Goal: Transaction & Acquisition: Purchase product/service

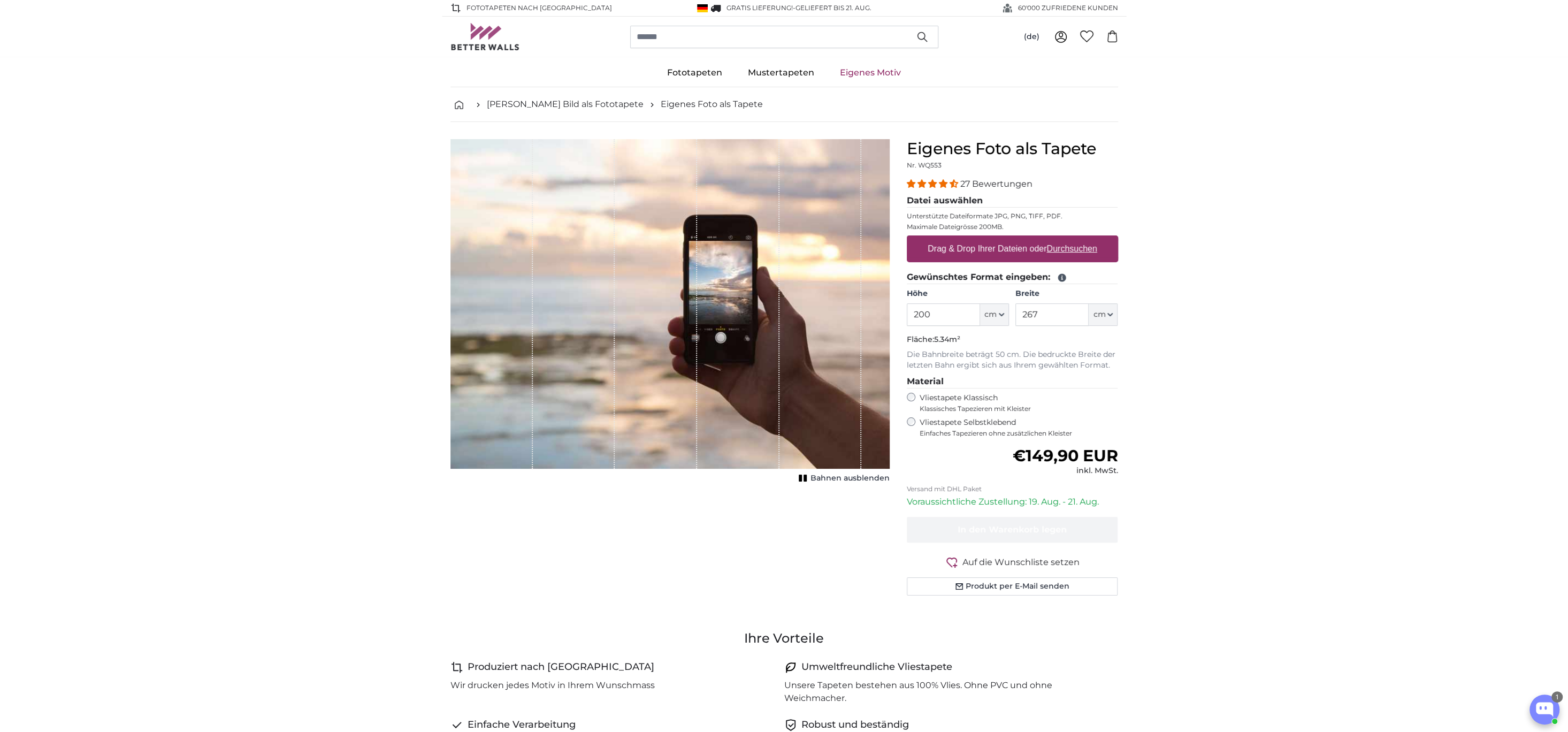
click at [980, 249] on label "Drag & Drop Ihrer Dateien oder Durchsuchen" at bounding box center [1013, 248] width 178 height 21
click at [980, 239] on input "Drag & Drop Ihrer Dateien oder Durchsuchen" at bounding box center [1013, 237] width 212 height 3
type input "**********"
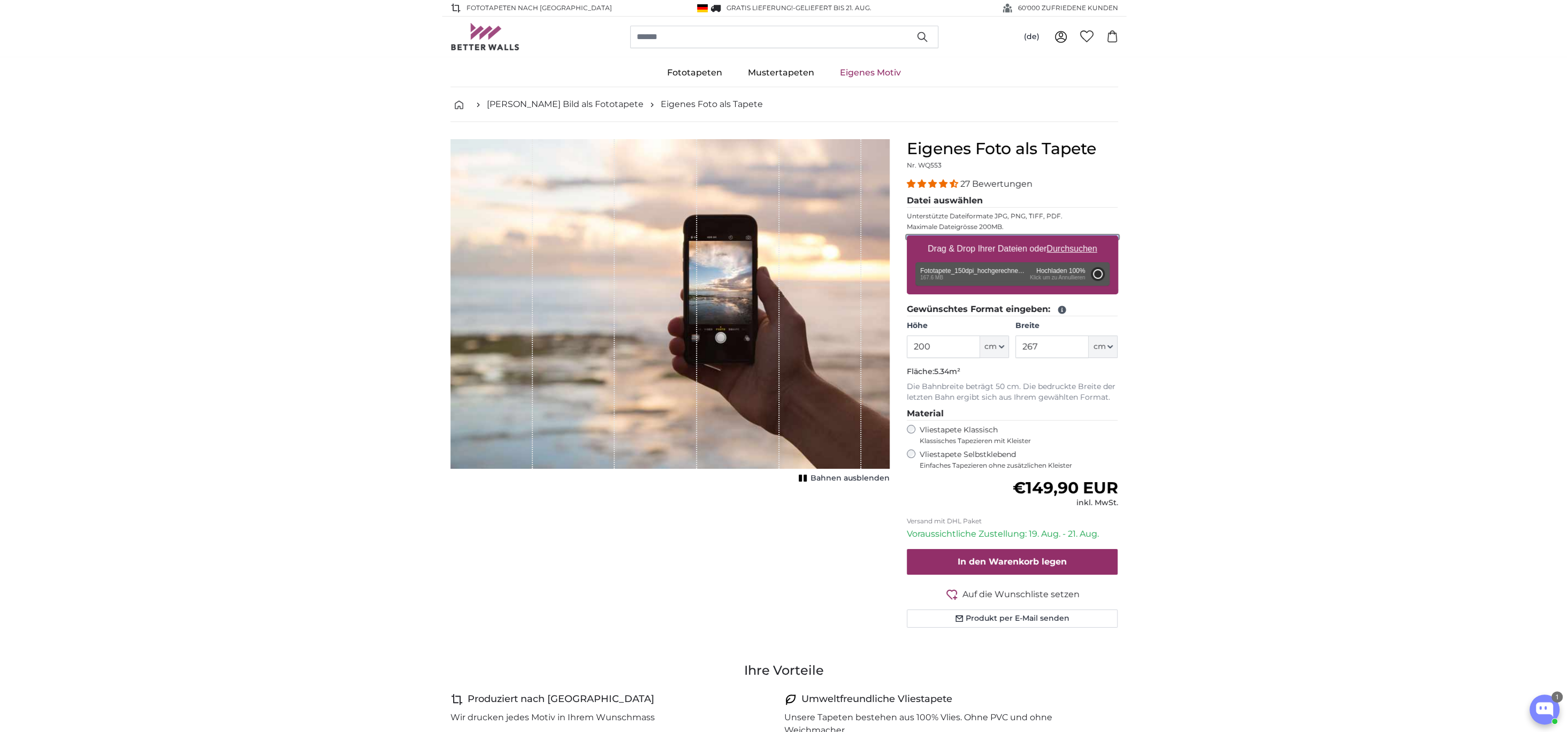
type input "292"
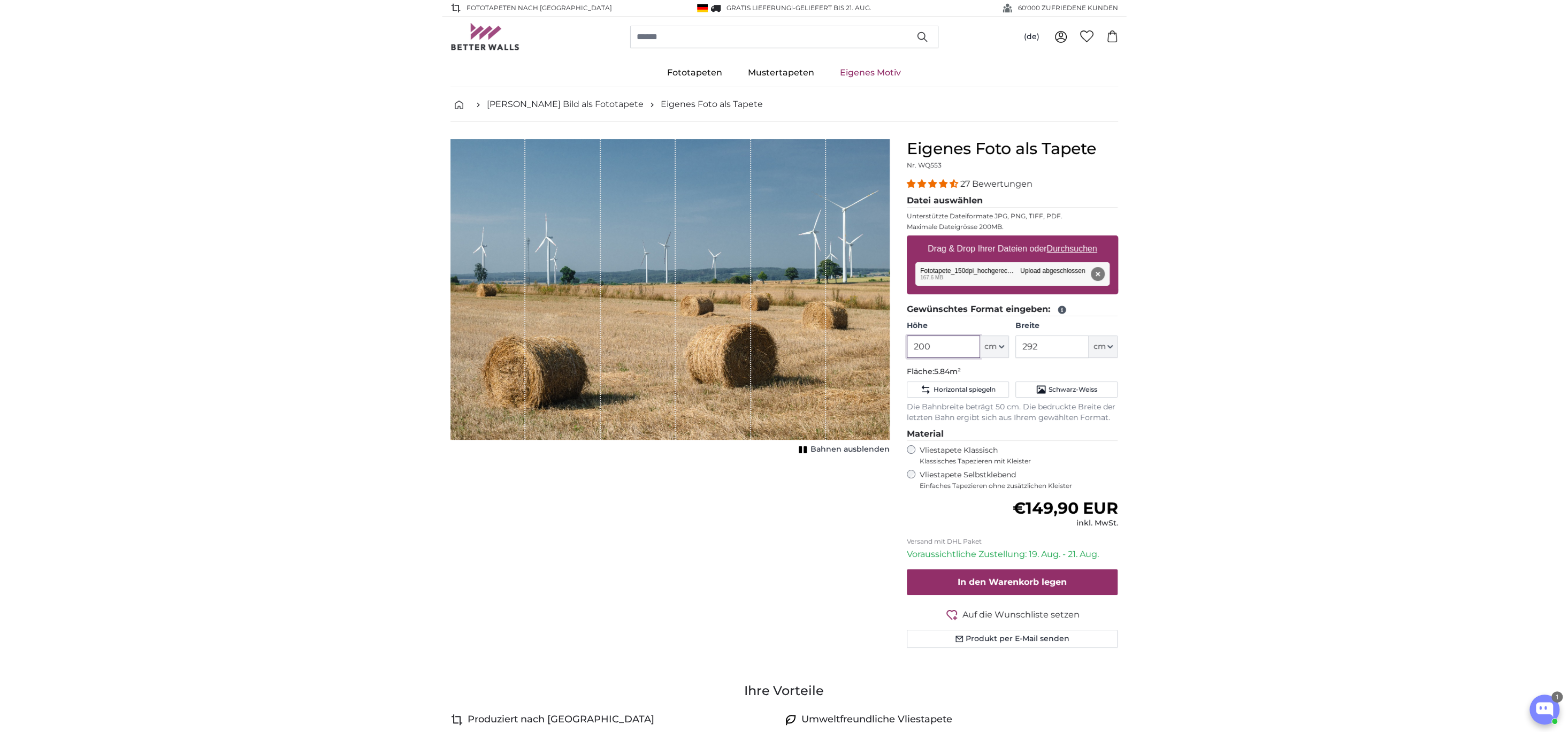
drag, startPoint x: 952, startPoint y: 346, endPoint x: 831, endPoint y: 343, distance: 121.0
click at [826, 346] on product-detail "Abbrechen Bild zuschneiden Bahnen ausblenden Eigenes Foto als Tapete Nr. WQ553 …" at bounding box center [784, 397] width 685 height 552
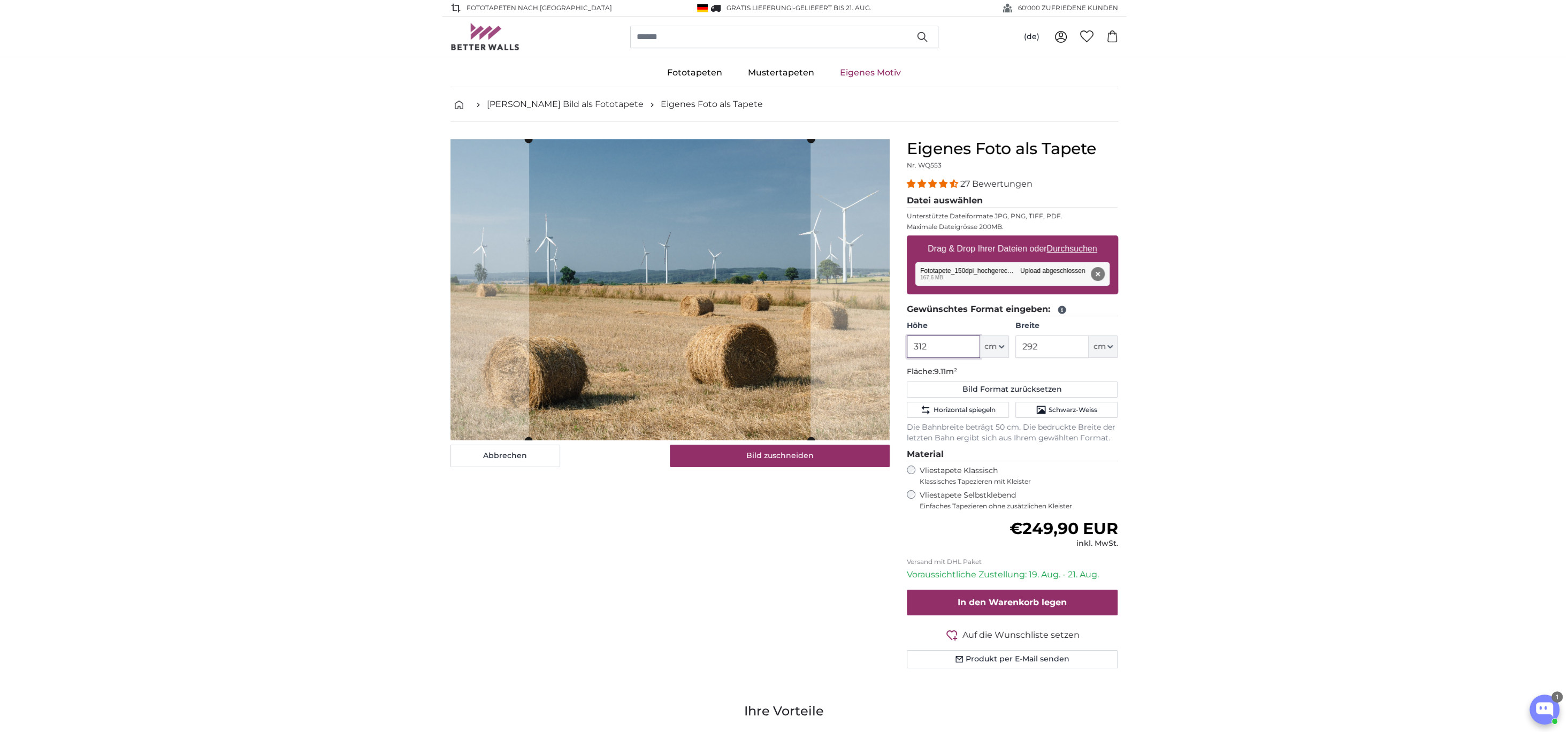
type input "312"
type input "472"
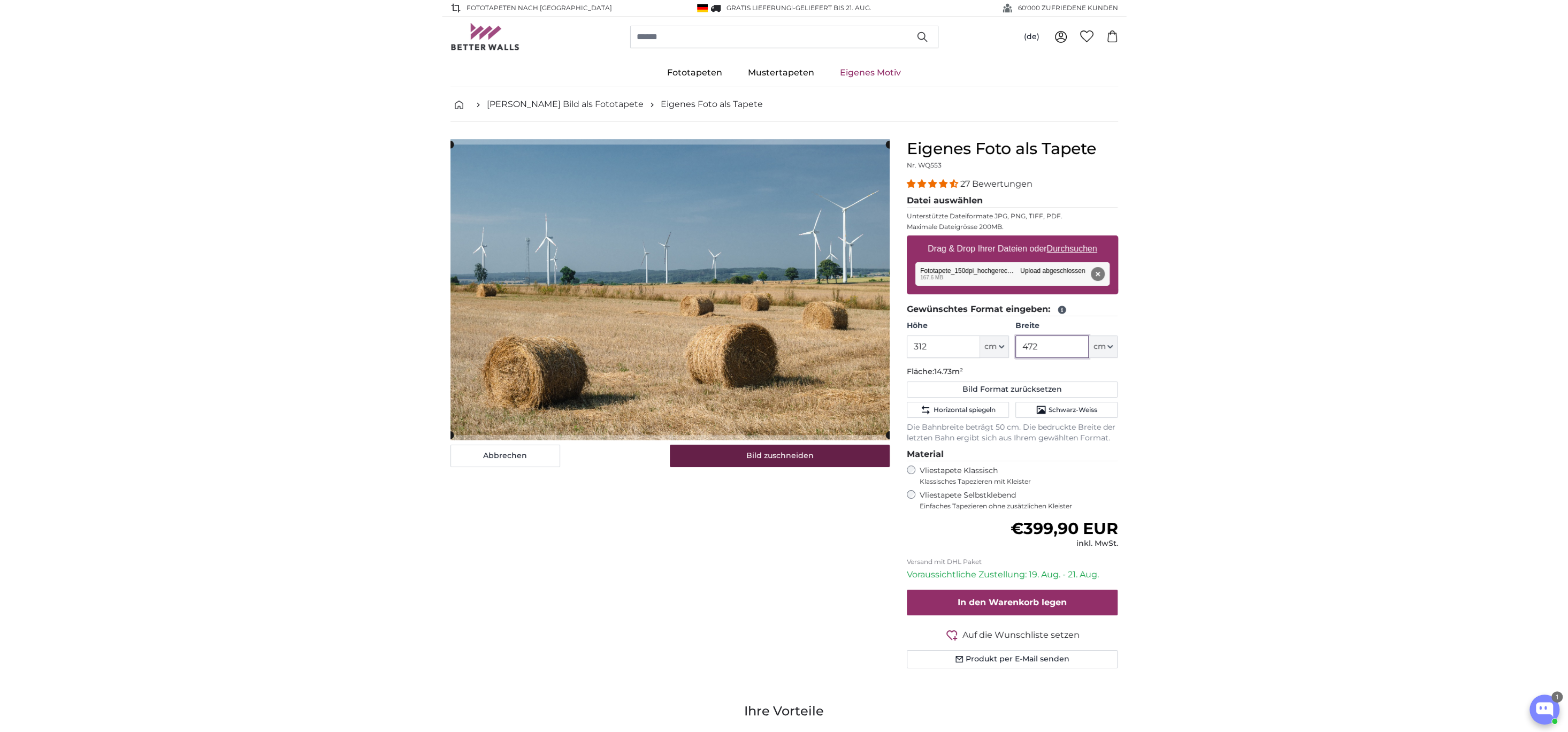
type input "472"
click at [697, 453] on button "Bild zuschneiden" at bounding box center [780, 456] width 220 height 23
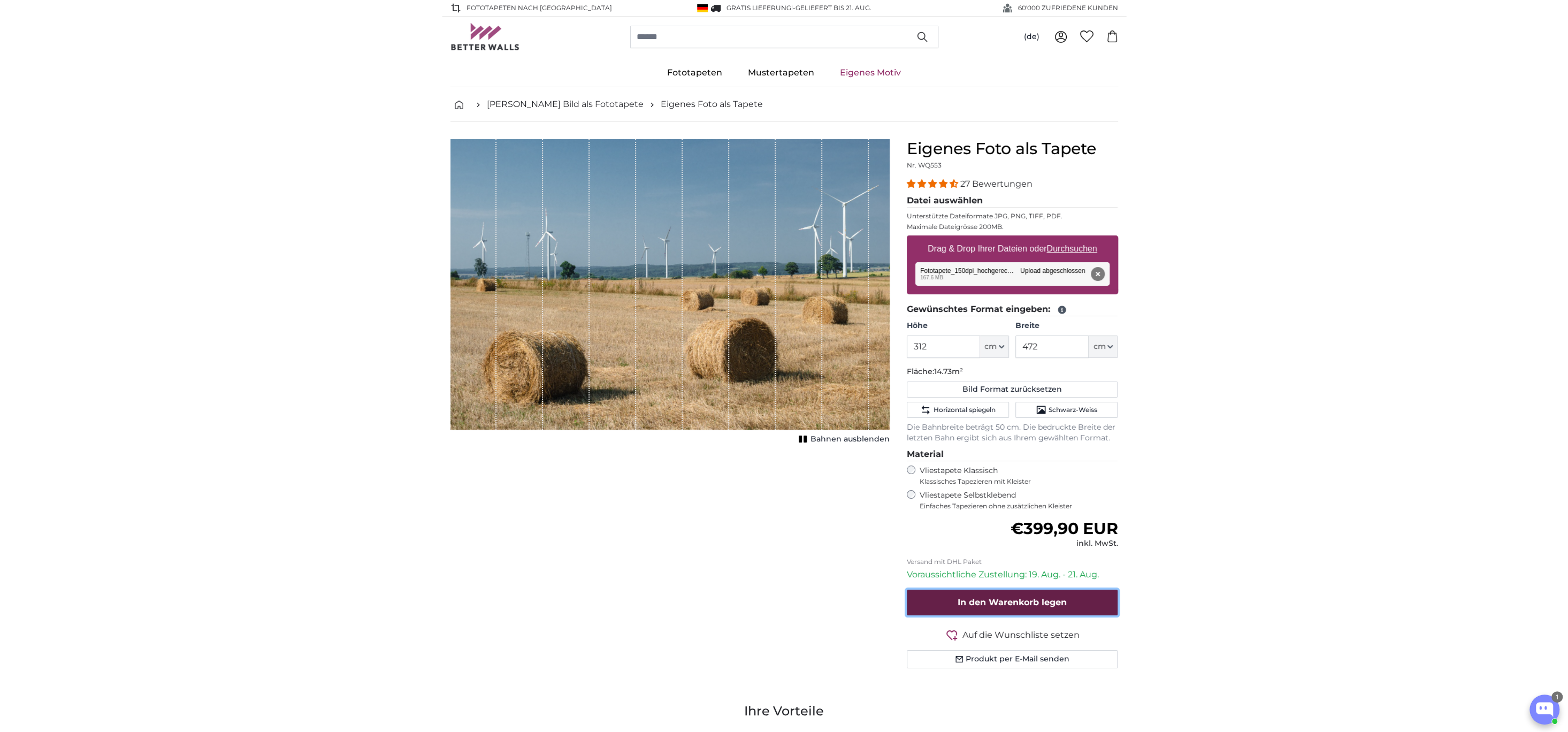
drag, startPoint x: 953, startPoint y: 607, endPoint x: 943, endPoint y: 602, distance: 11.2
click at [953, 607] on button "In den Warenkorb legen" at bounding box center [1013, 602] width 212 height 25
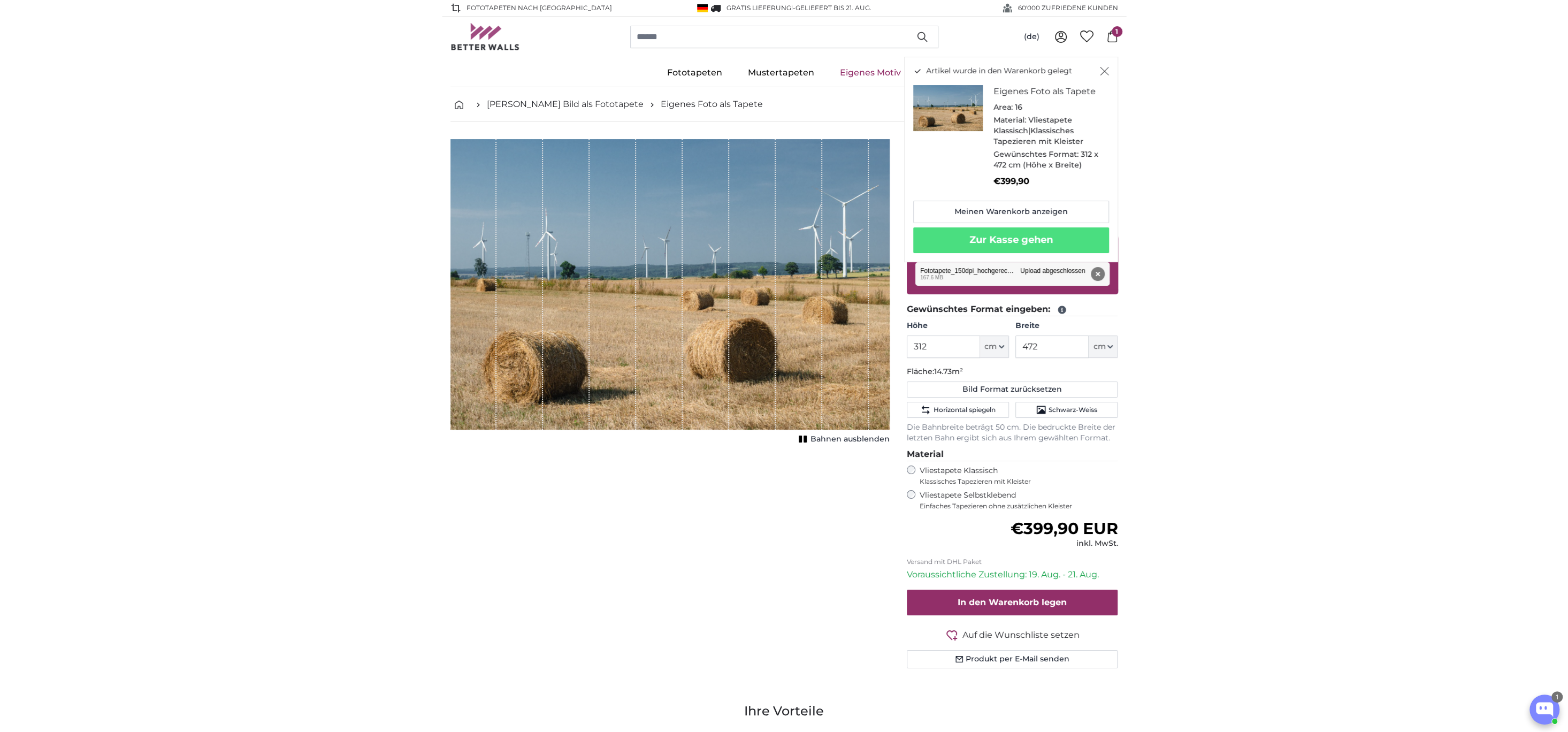
click at [1113, 31] on span "1" at bounding box center [1117, 31] width 11 height 11
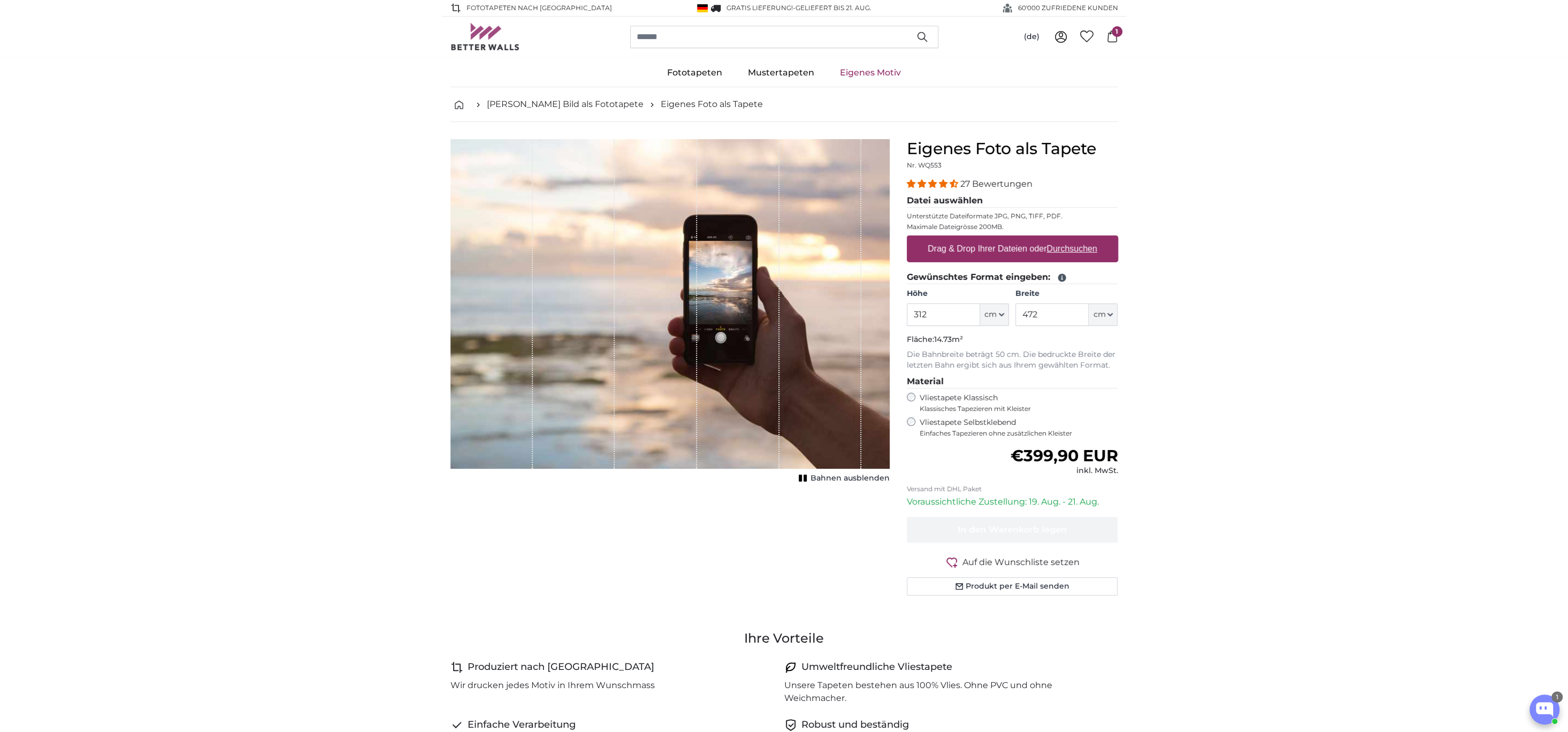
click at [914, 424] on div "Vliestapete Selbstklebend Einfaches Tapezieren ohne zusätzlichen Kleister" at bounding box center [1013, 428] width 212 height 20
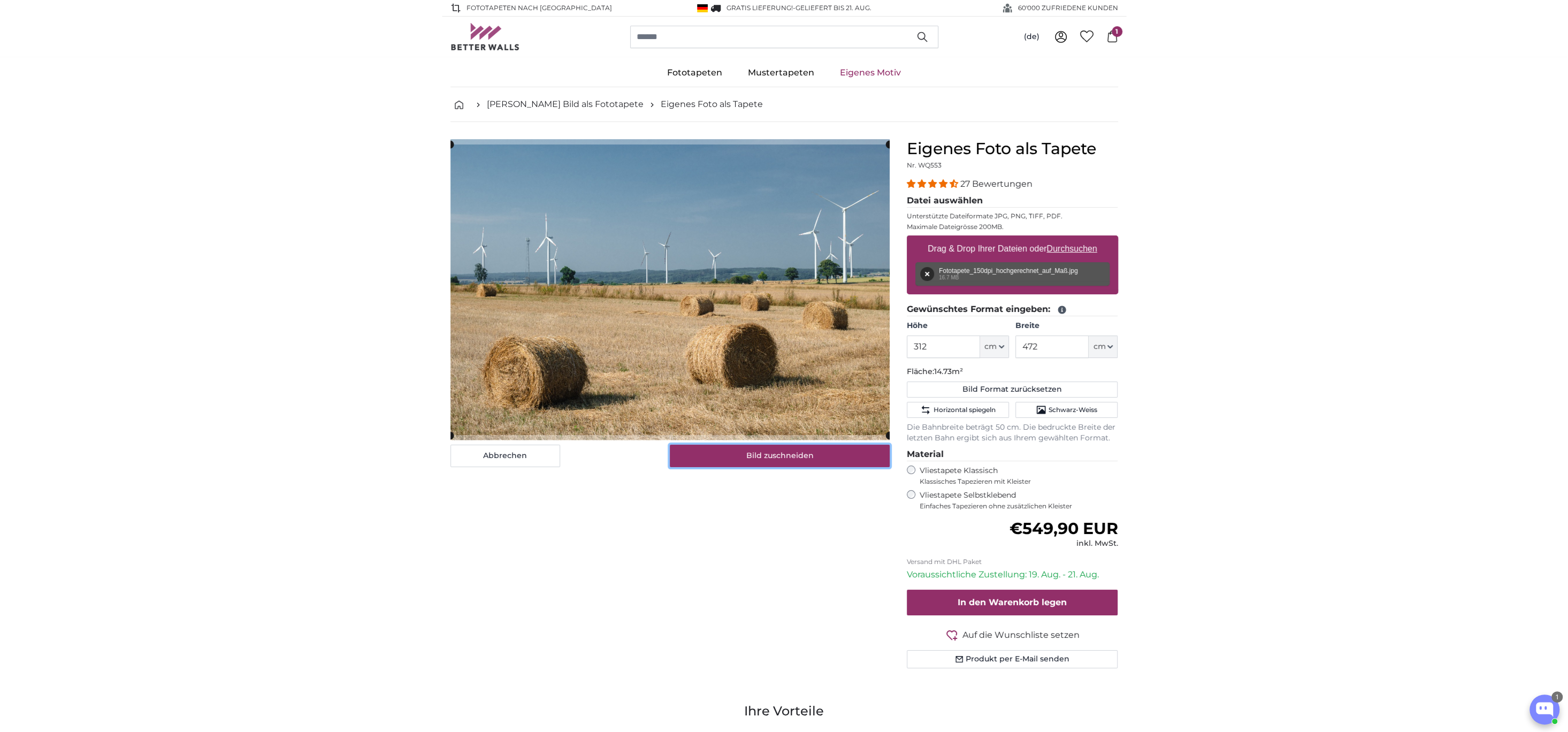
click at [818, 447] on button "Bild zuschneiden" at bounding box center [780, 456] width 220 height 23
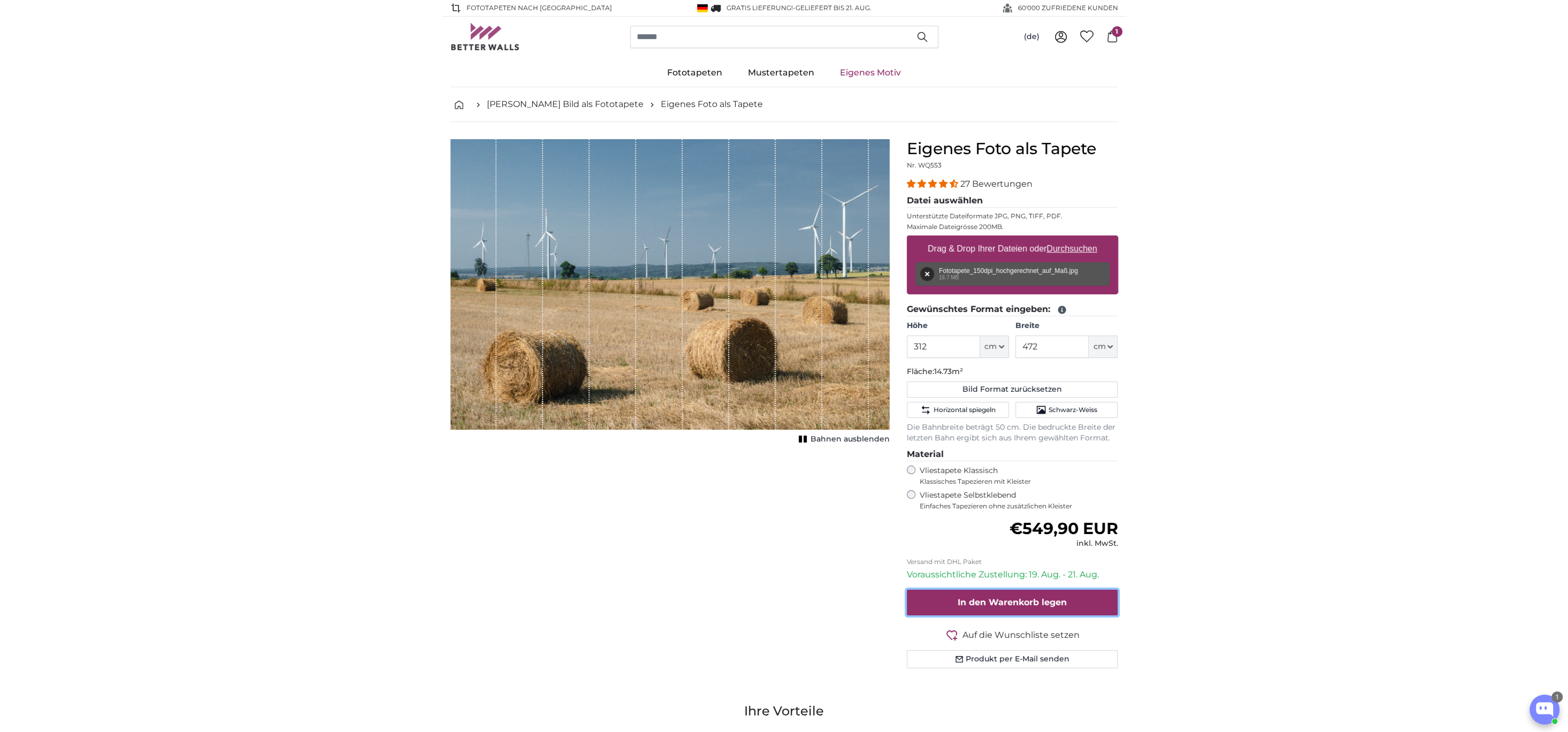
click at [1004, 597] on span "In den Warenkorb legen" at bounding box center [1012, 602] width 109 height 10
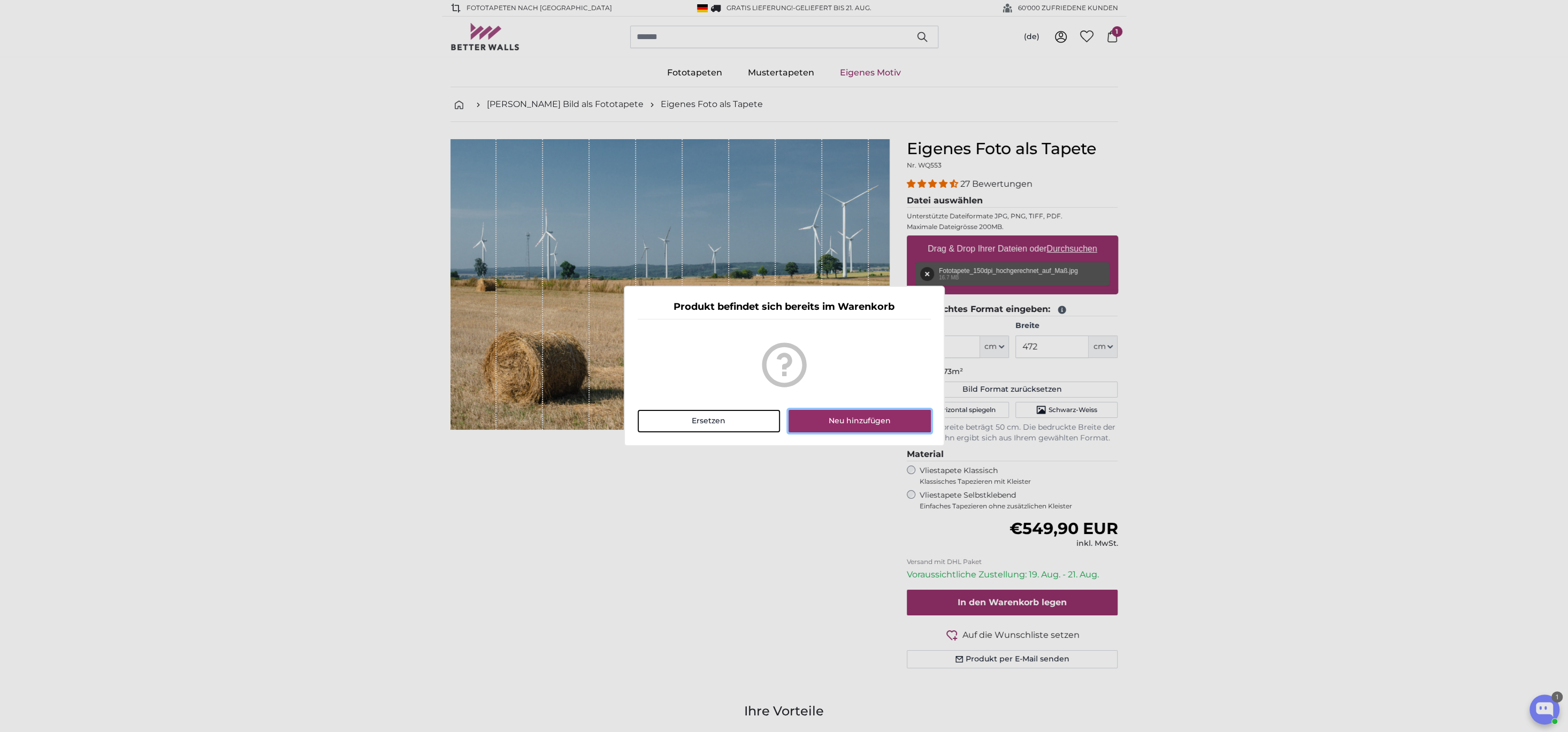
click at [849, 419] on button "Neu hinzufügen" at bounding box center [859, 421] width 141 height 23
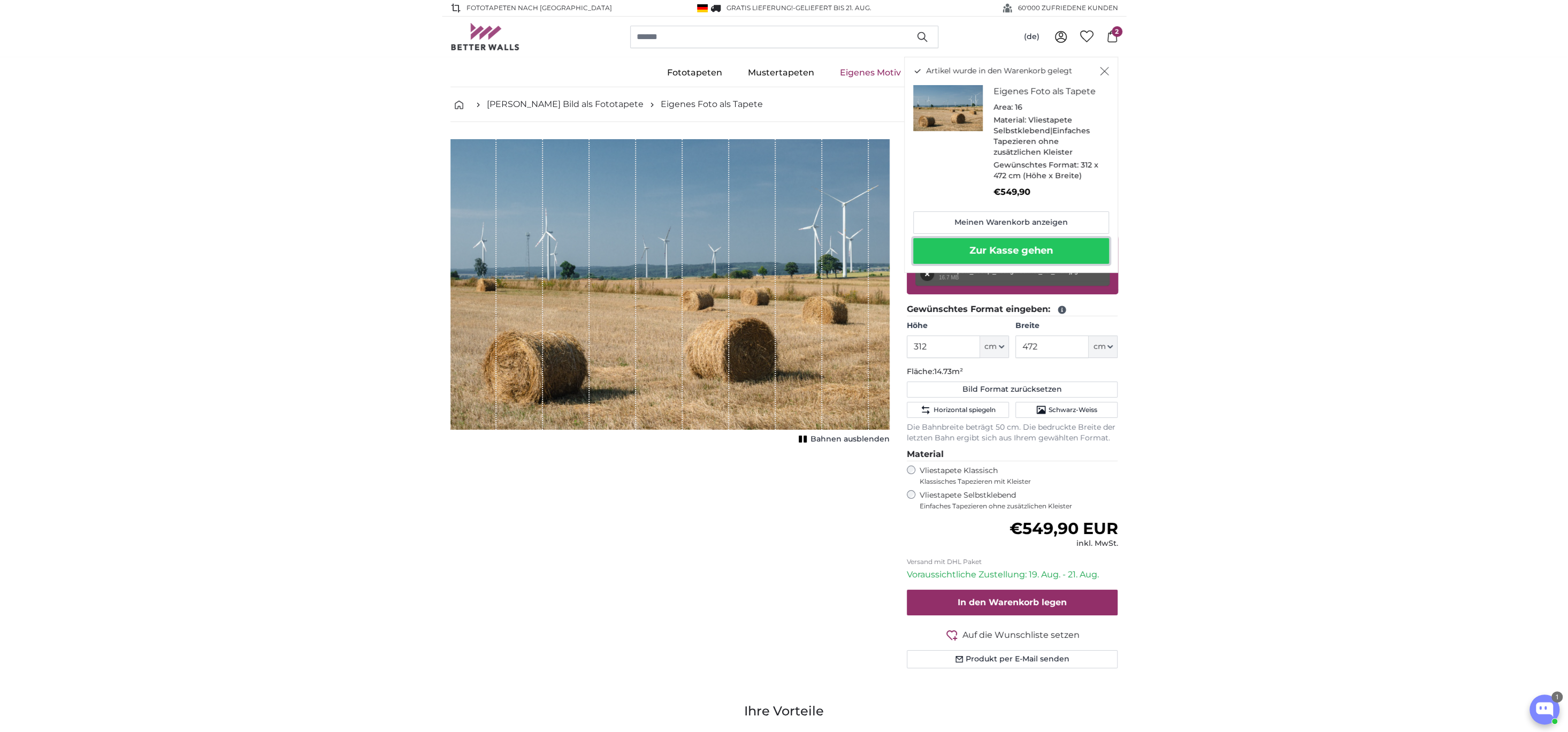
click at [979, 252] on button "Zur Kasse gehen" at bounding box center [1011, 251] width 196 height 25
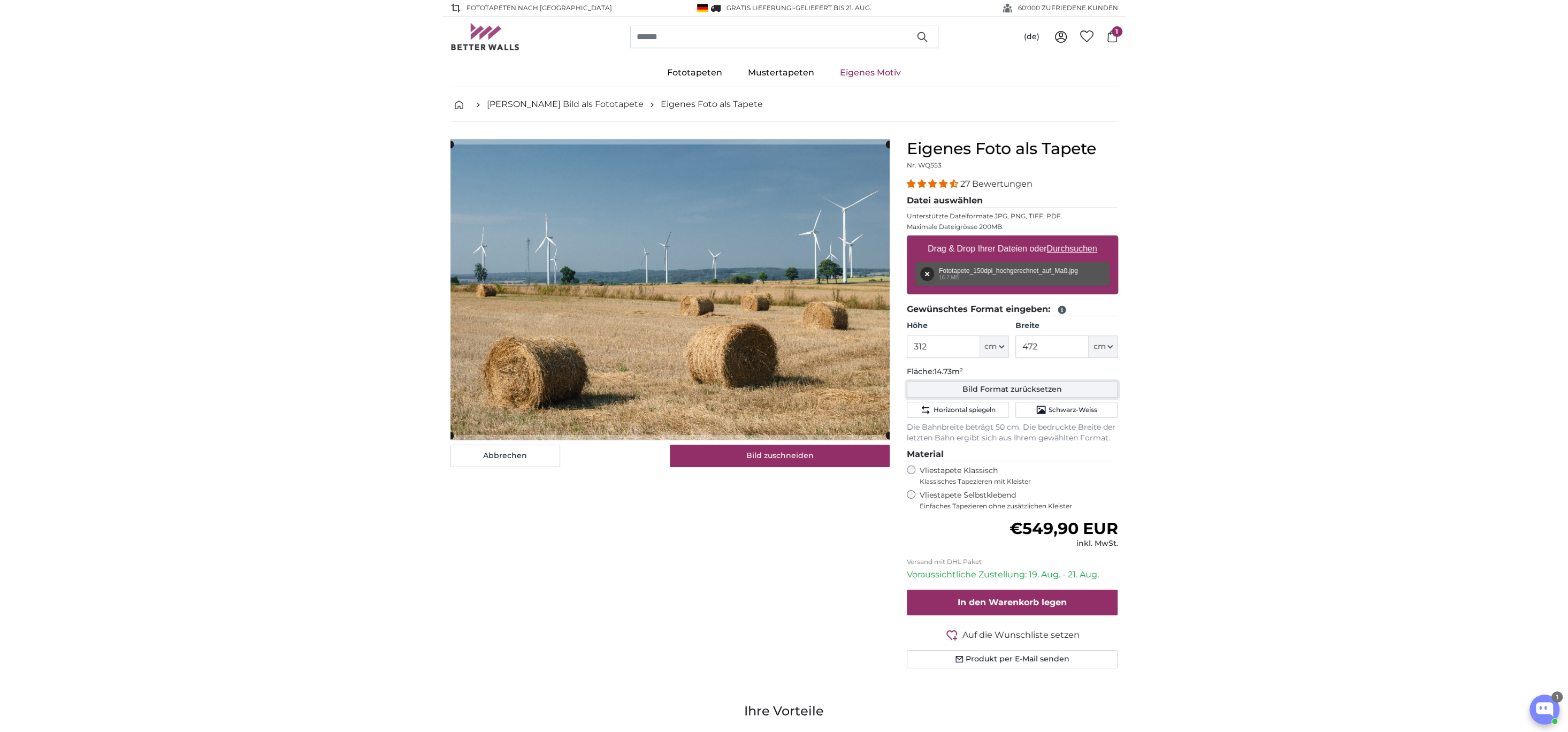
click at [1003, 384] on button "Bild Format zurücksetzen" at bounding box center [1013, 389] width 212 height 16
type input "200"
type input "292"
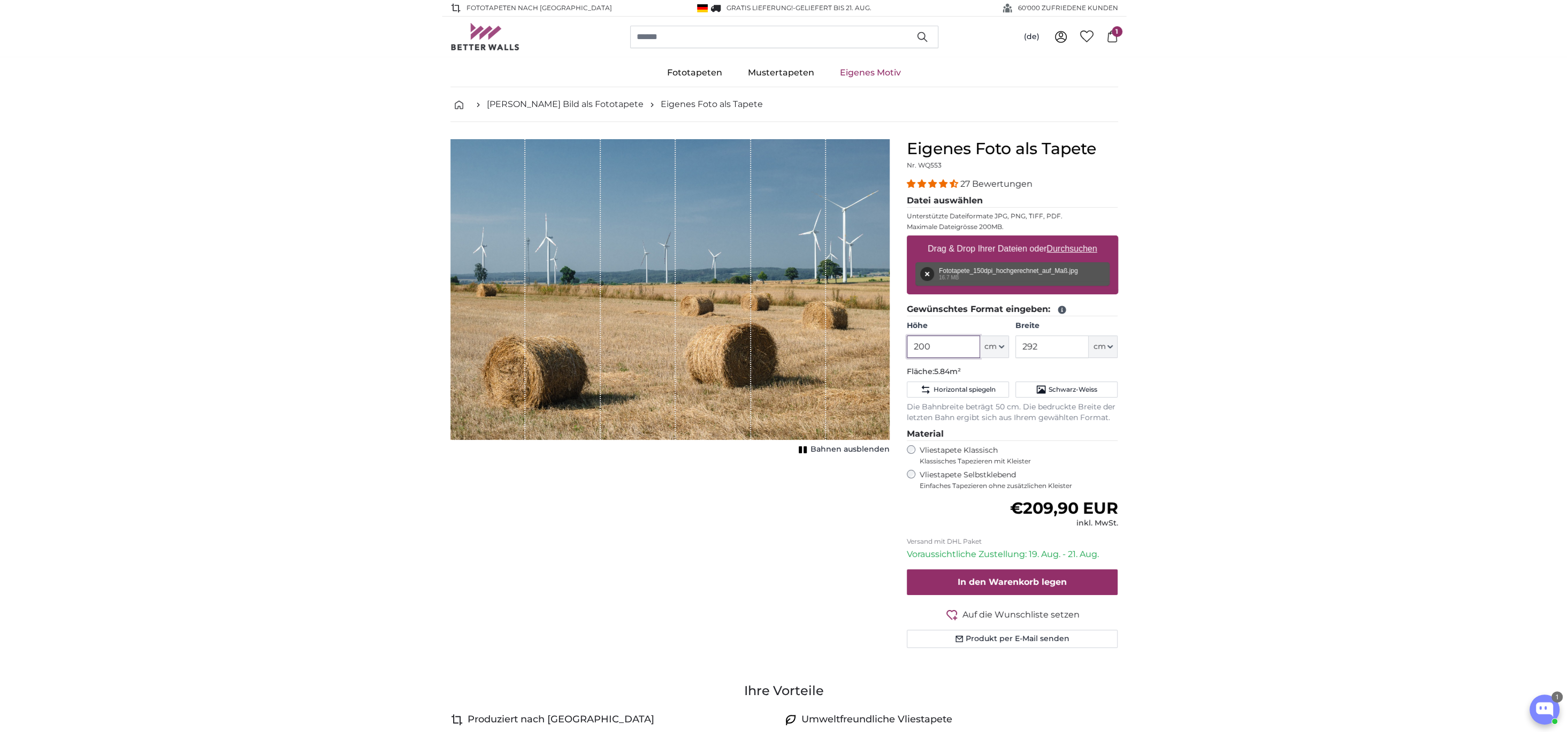
drag, startPoint x: 949, startPoint y: 340, endPoint x: 867, endPoint y: 344, distance: 82.1
click at [867, 344] on product-detail "Abbrechen Bild zuschneiden Bahnen ausblenden Eigenes Foto als Tapete Nr. WQ553 …" at bounding box center [784, 397] width 685 height 552
type input "312"
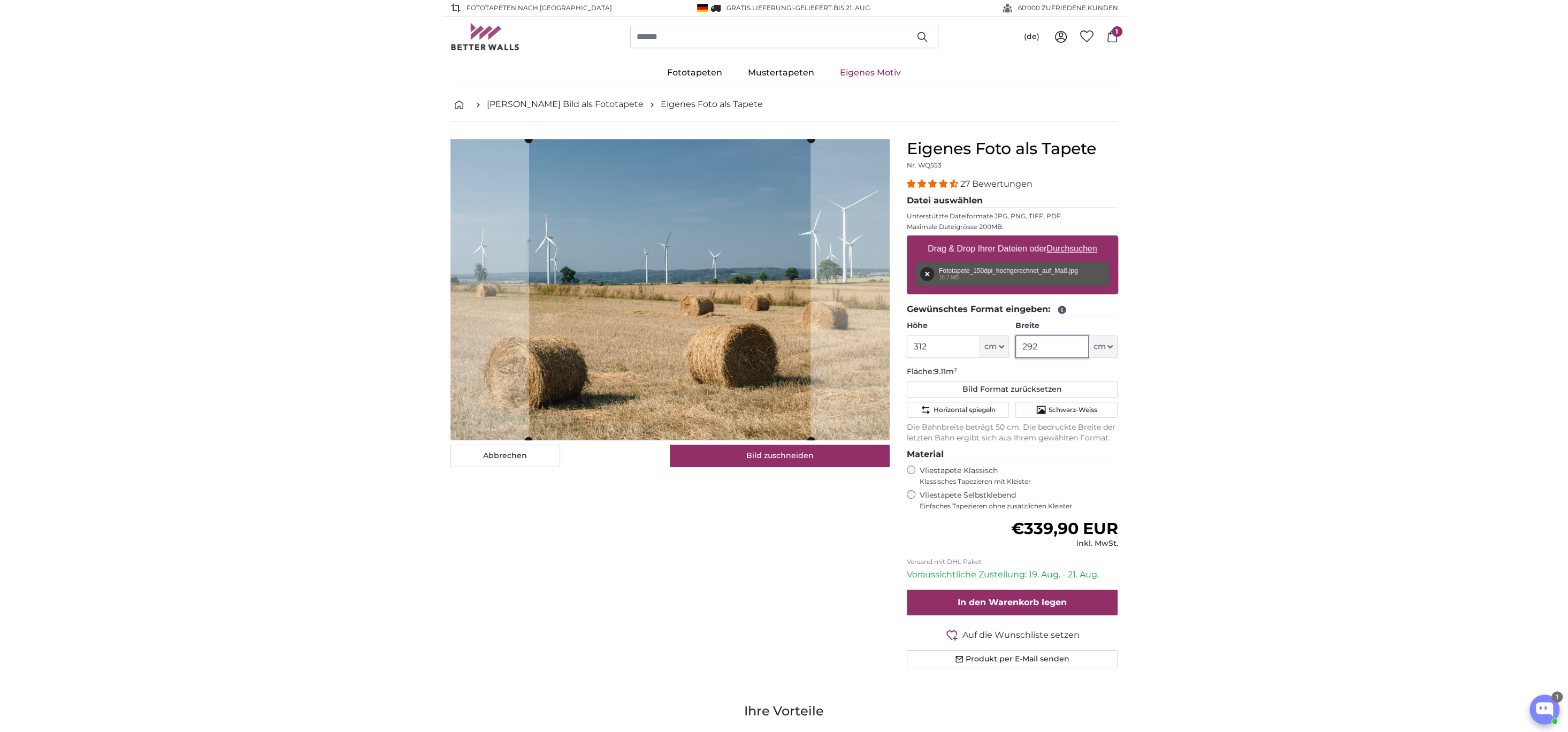
drag, startPoint x: 1048, startPoint y: 345, endPoint x: 1009, endPoint y: 347, distance: 39.1
click at [1008, 348] on div "Höhe 312 ft cm Centimeter (cm) Inches (inch) Feet (ft. in.) Breite 292 ft cm Ce…" at bounding box center [1013, 339] width 212 height 37
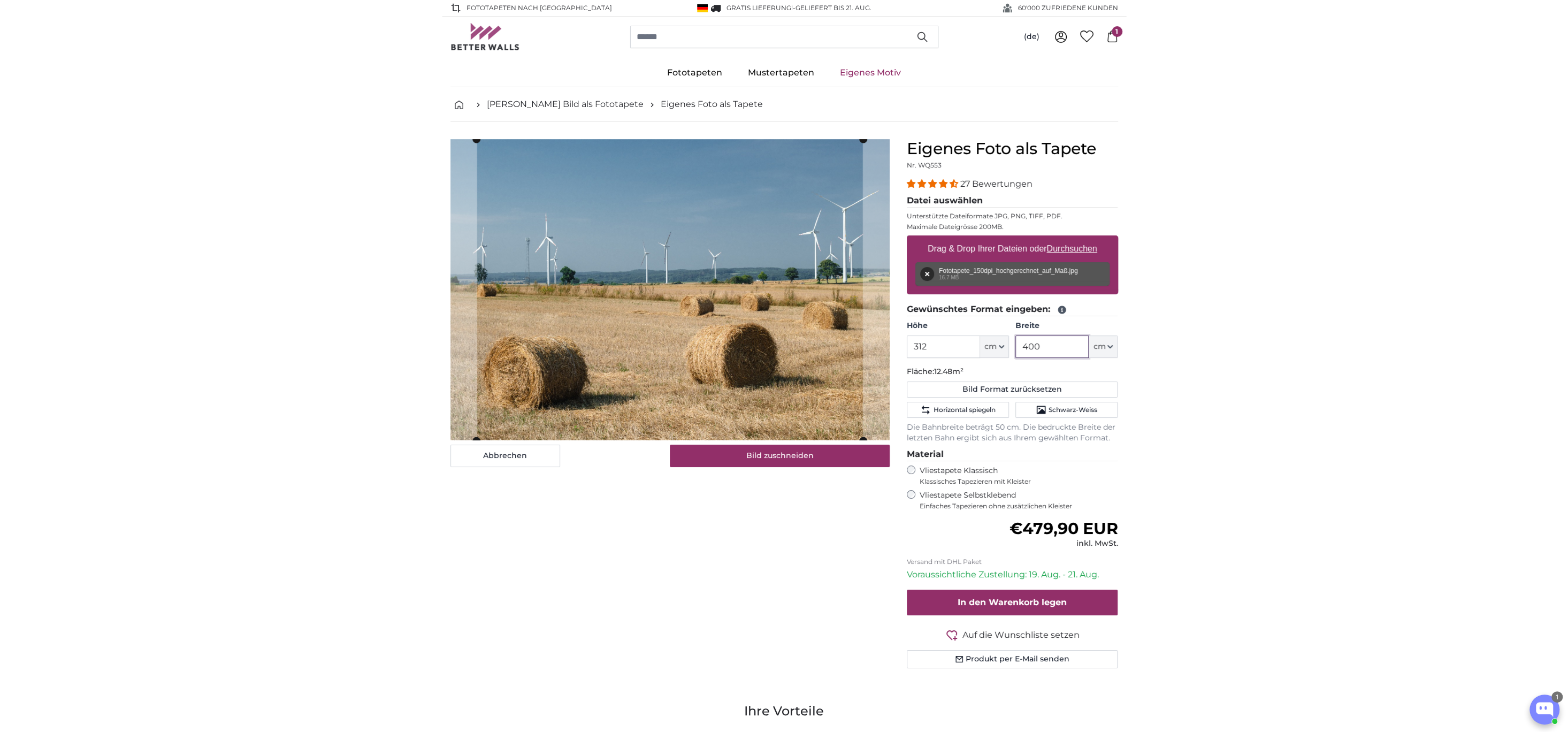
type input "400"
drag, startPoint x: 948, startPoint y: 344, endPoint x: 842, endPoint y: 349, distance: 106.1
click at [842, 349] on product-detail "Abbrechen Bild zuschneiden Bahnen ausblenden Eigenes Foto als Tapete Nr. WQ553 …" at bounding box center [784, 408] width 685 height 572
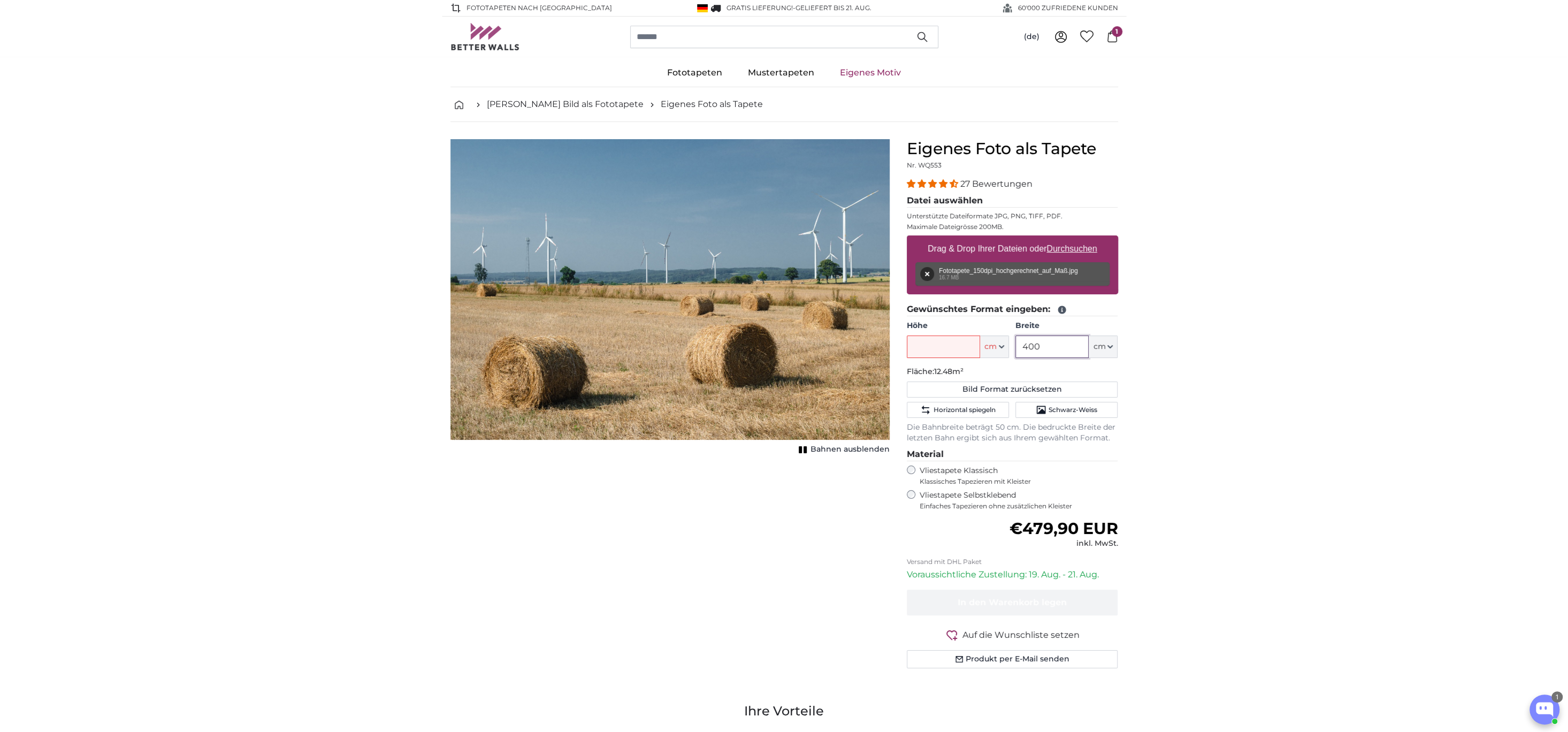
drag, startPoint x: 1057, startPoint y: 342, endPoint x: 955, endPoint y: 343, distance: 102.0
click at [929, 347] on div "Höhe ft cm Centimeter (cm) Inches (inch) Feet (ft. in.) Breite 400 ft cm Centim…" at bounding box center [1013, 339] width 212 height 37
drag, startPoint x: 312, startPoint y: 270, endPoint x: 343, endPoint y: 220, distance: 58.8
click at [679, 525] on div "Abbrechen Bild zuschneiden Bahnen ausblenden" at bounding box center [670, 416] width 456 height 555
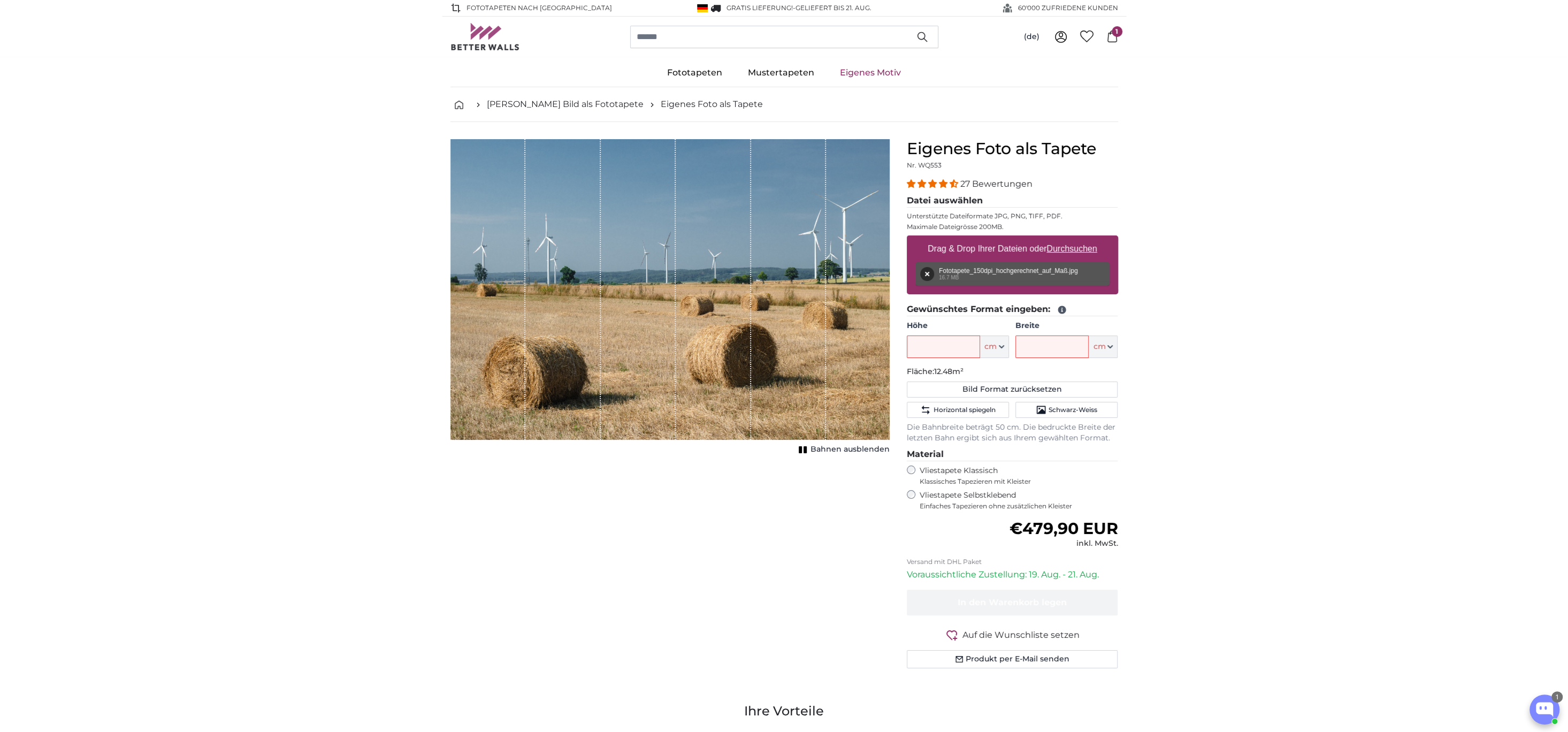
click at [1113, 36] on icon at bounding box center [1113, 36] width 12 height 12
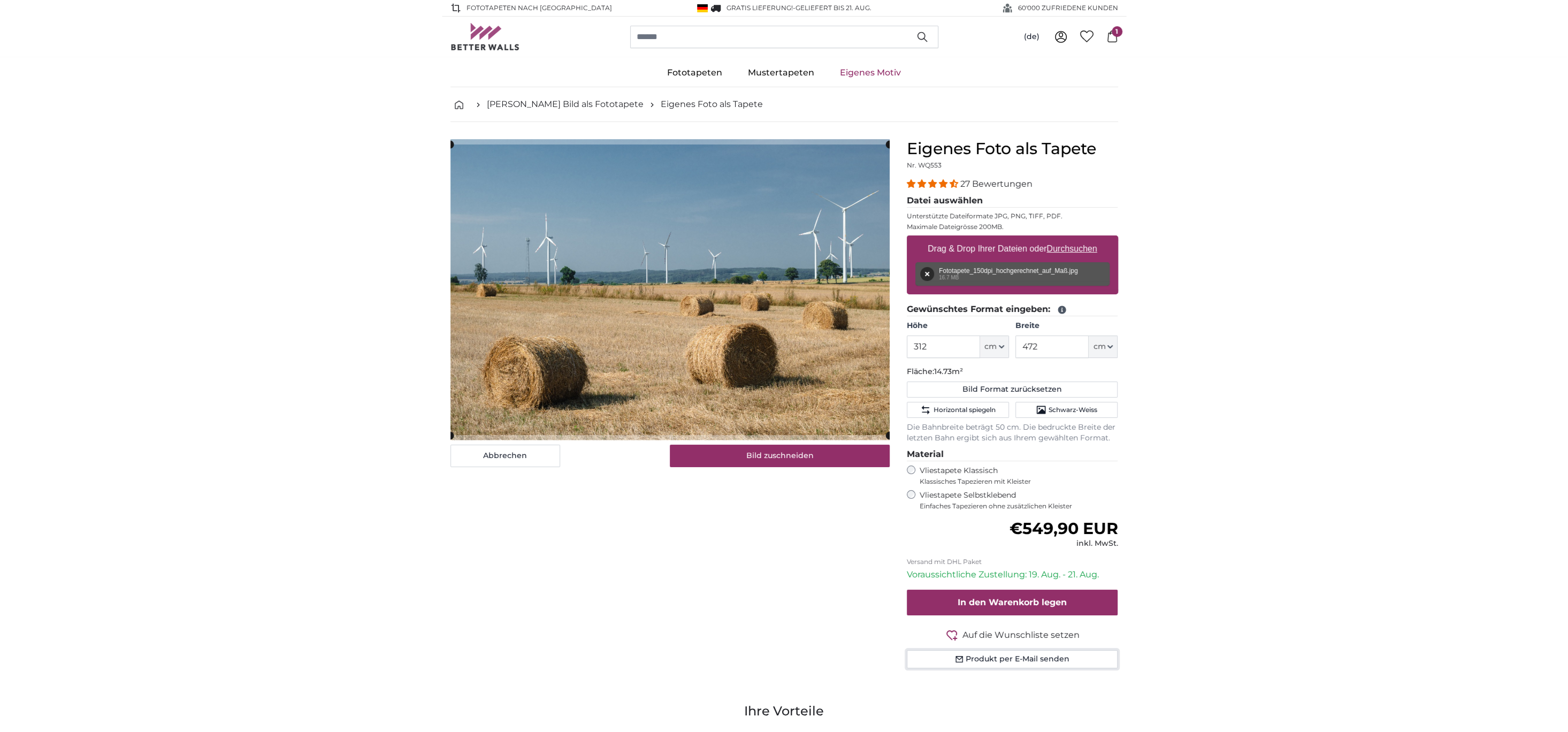
click at [979, 656] on button "Produkt per E-Mail senden" at bounding box center [1013, 659] width 212 height 18
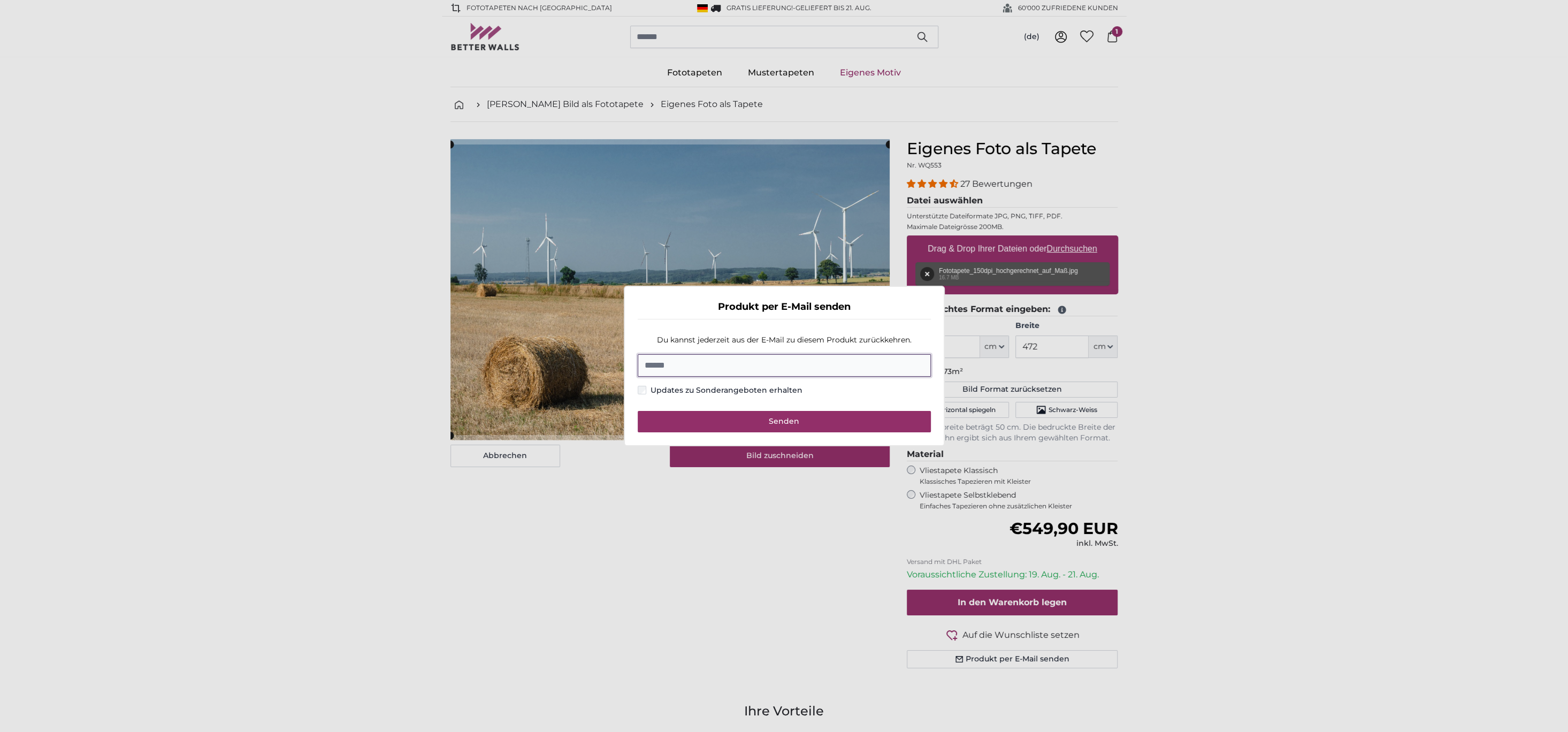
paste input "**********"
type input "**********"
click at [709, 419] on button "Senden" at bounding box center [784, 421] width 293 height 21
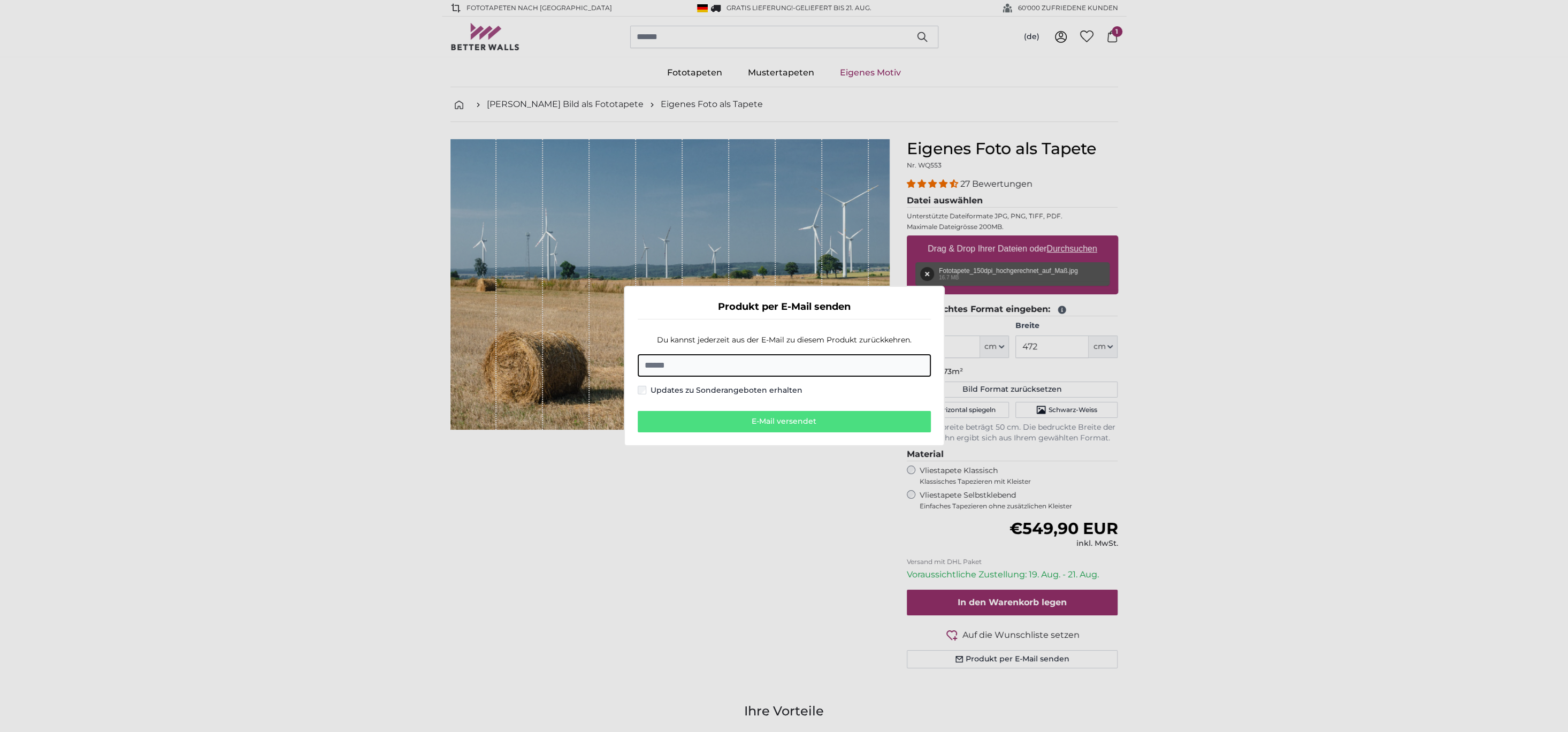
drag, startPoint x: 1247, startPoint y: 291, endPoint x: 1217, endPoint y: 243, distance: 56.6
click at [945, 291] on dialog "Produkt per E-Mail senden Du kannst jederzeit aus der E-Mail zu diesem Produkt …" at bounding box center [784, 366] width 321 height 161
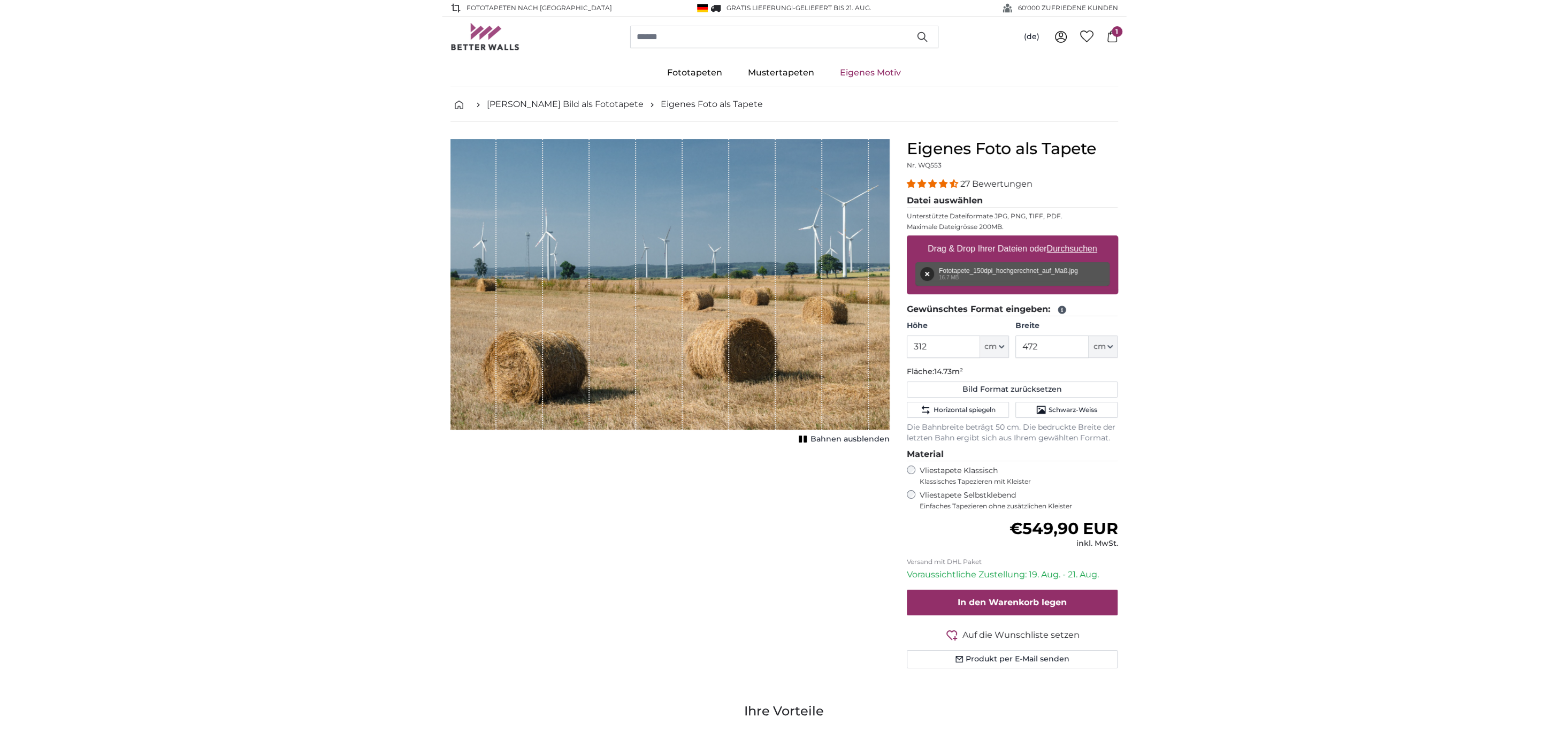
click at [1115, 33] on span "1" at bounding box center [1117, 31] width 11 height 11
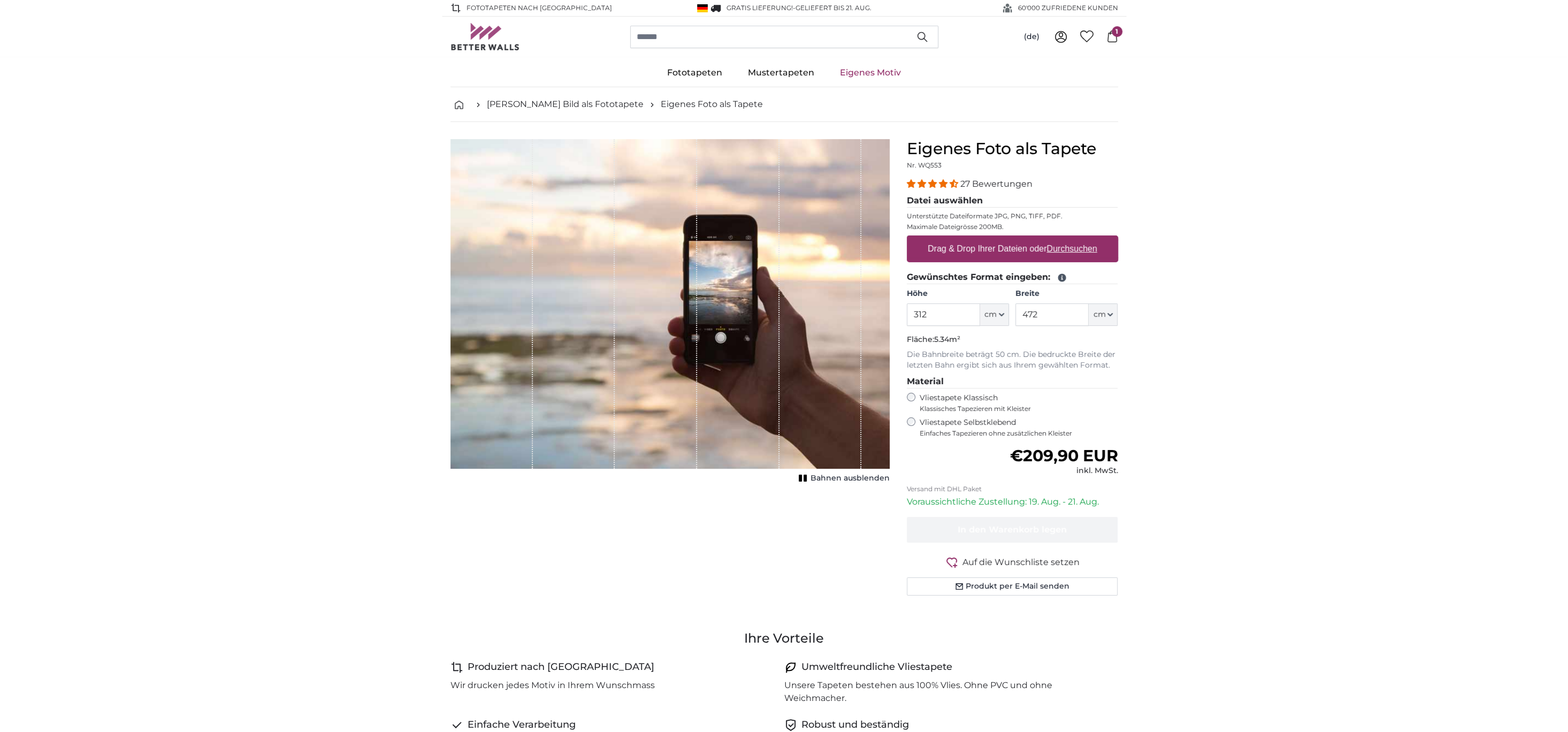
click at [1117, 35] on span "1" at bounding box center [1117, 31] width 11 height 11
